Goal: Find specific page/section: Find specific page/section

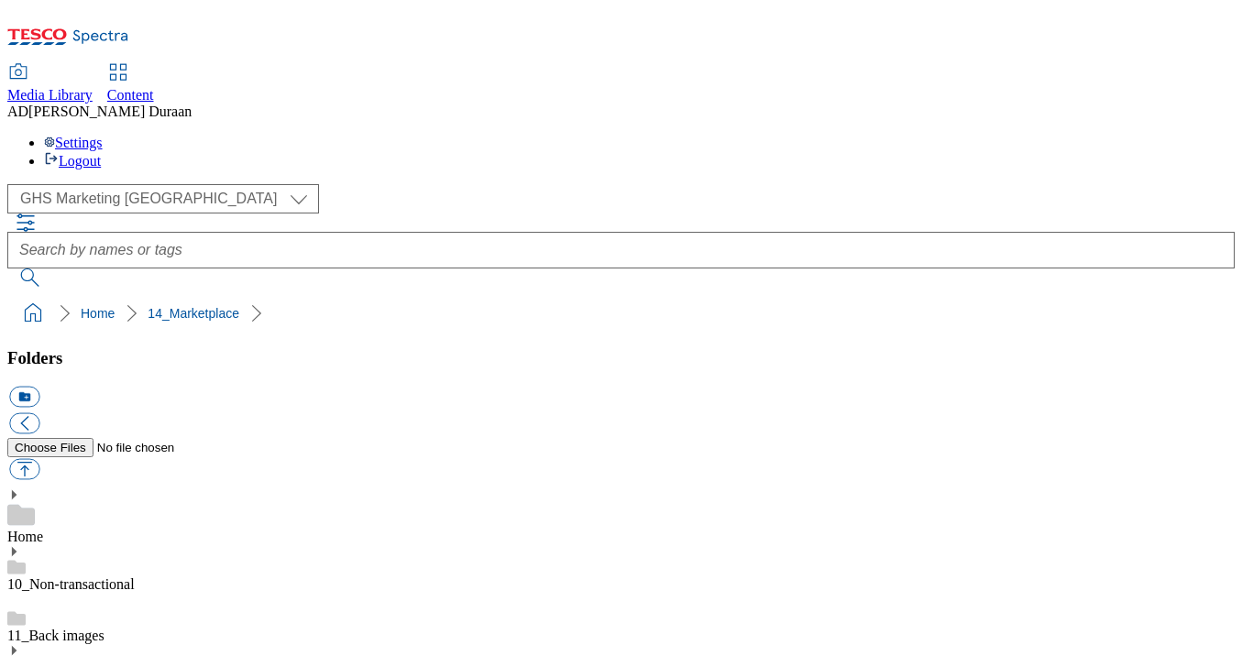
select select "flare-ghs-mktg"
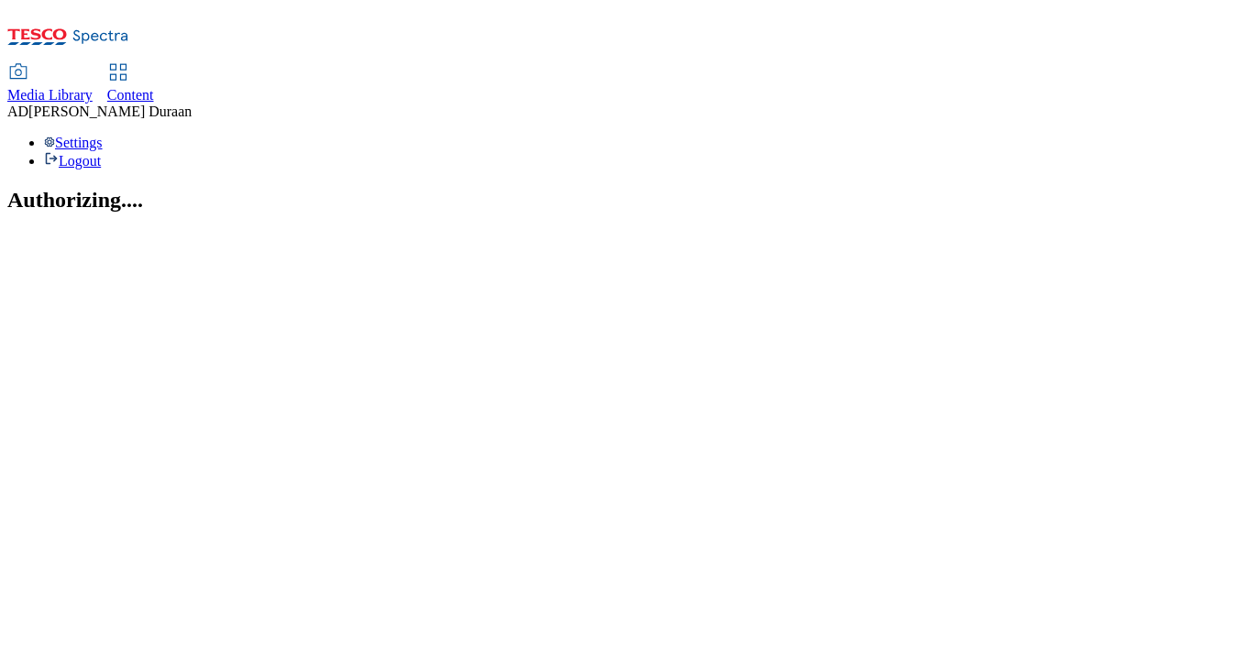
select select "flare-ghs-mktg"
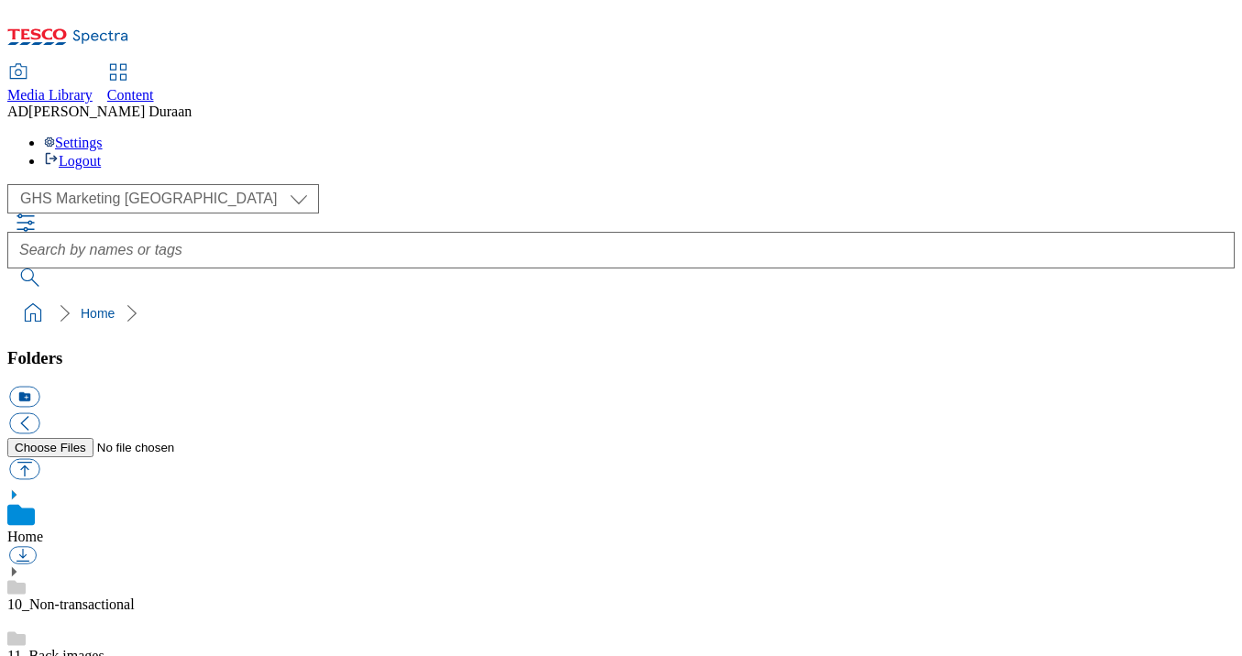
scroll to position [3, 0]
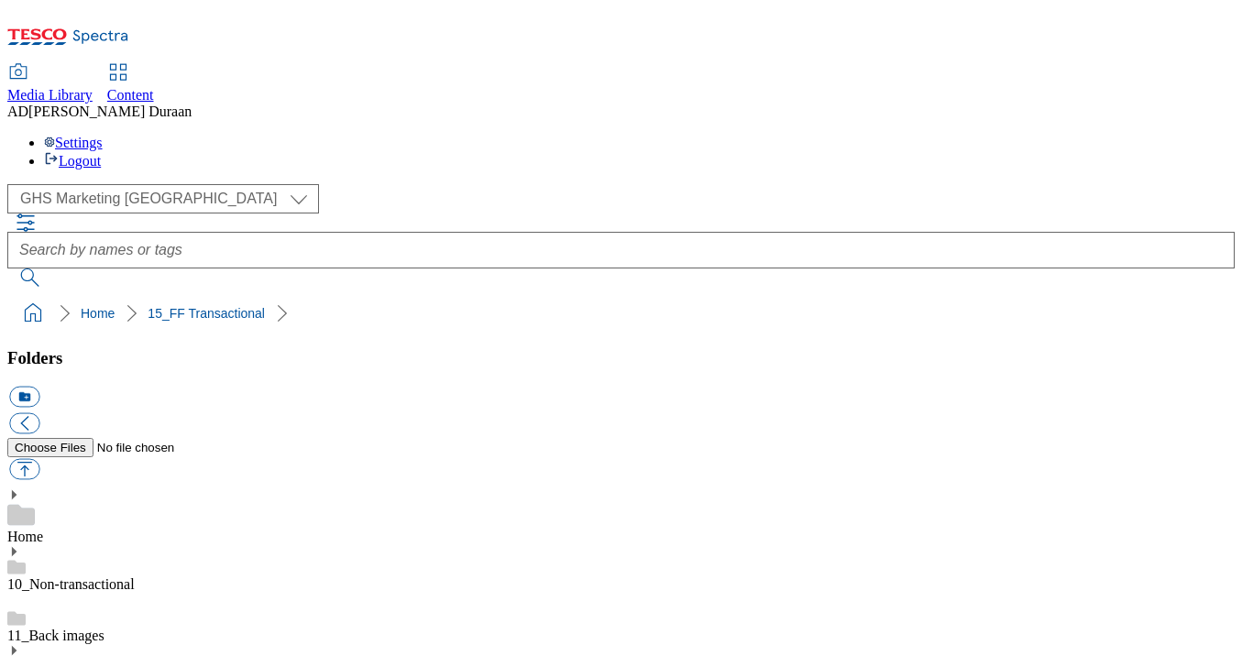
scroll to position [1755, 0]
